Goal: Information Seeking & Learning: Learn about a topic

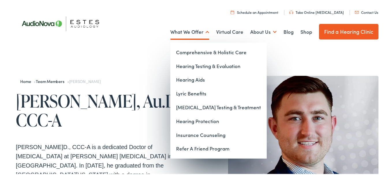
click at [179, 31] on link "What We Offer" at bounding box center [189, 31] width 39 height 21
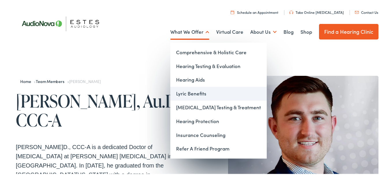
click at [185, 91] on link "Lyric Benefits" at bounding box center [218, 93] width 97 height 14
